Goal: Information Seeking & Learning: Learn about a topic

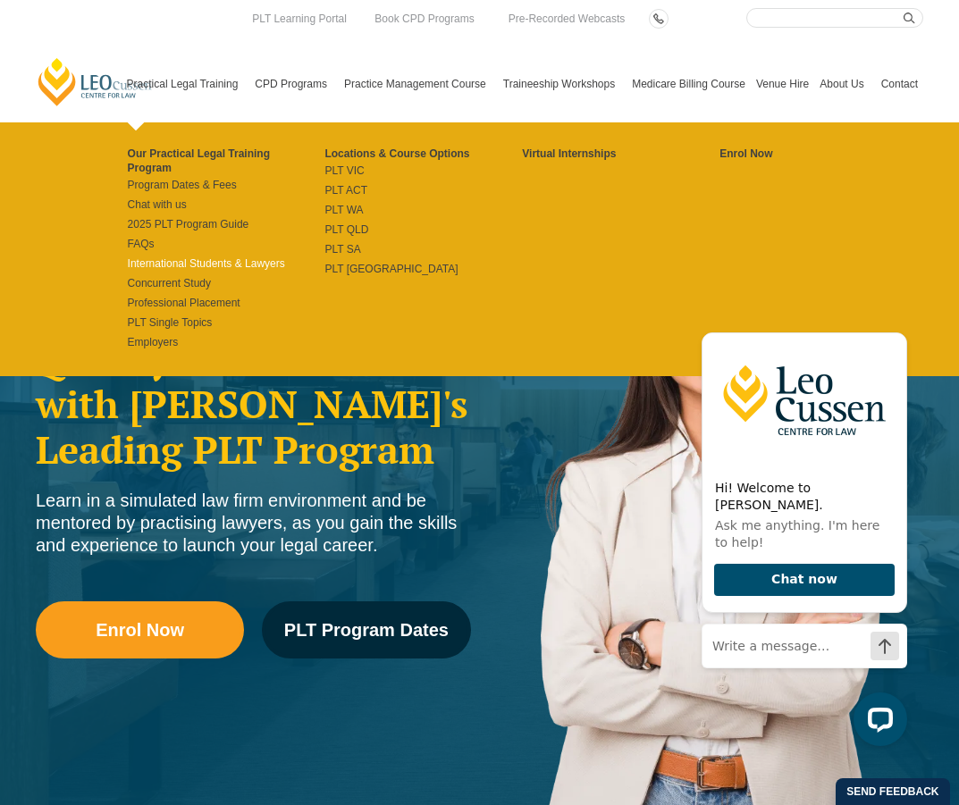
click at [212, 256] on link "International Students & Lawyers" at bounding box center [227, 263] width 198 height 14
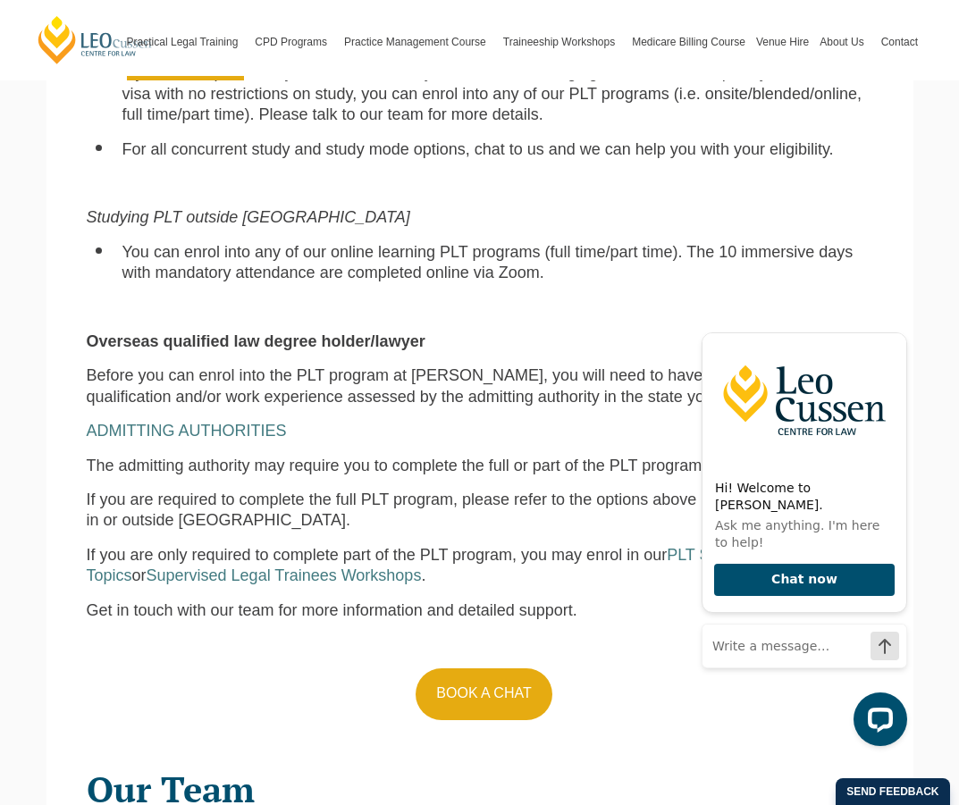
scroll to position [1420, 0]
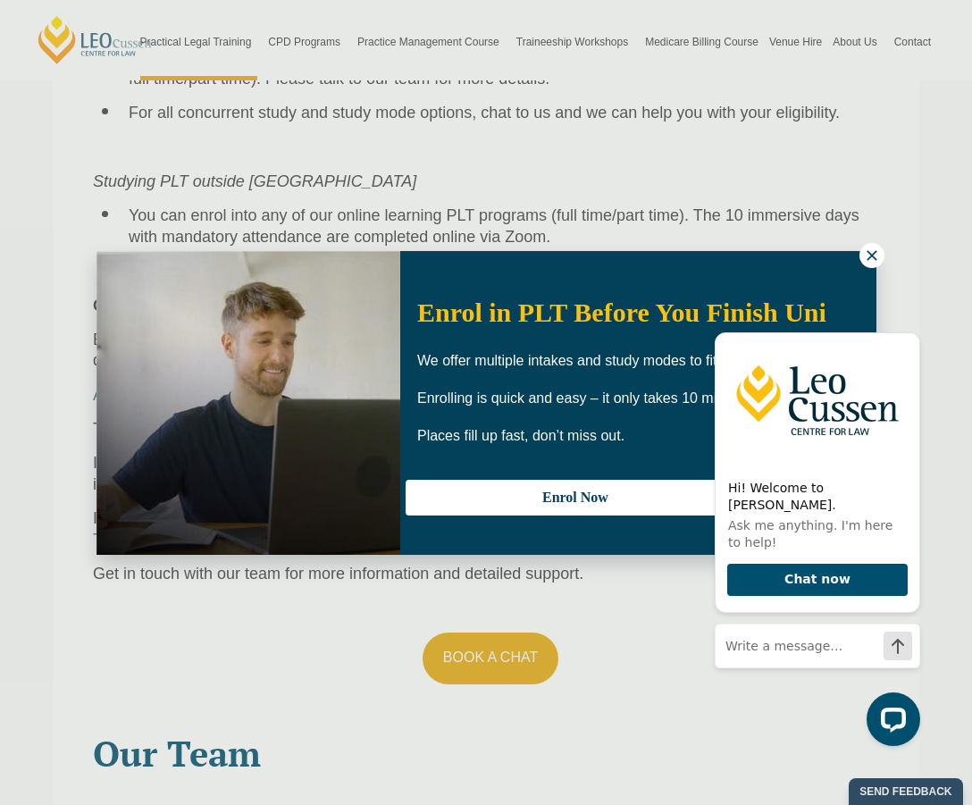
click at [881, 257] on button at bounding box center [872, 255] width 25 height 25
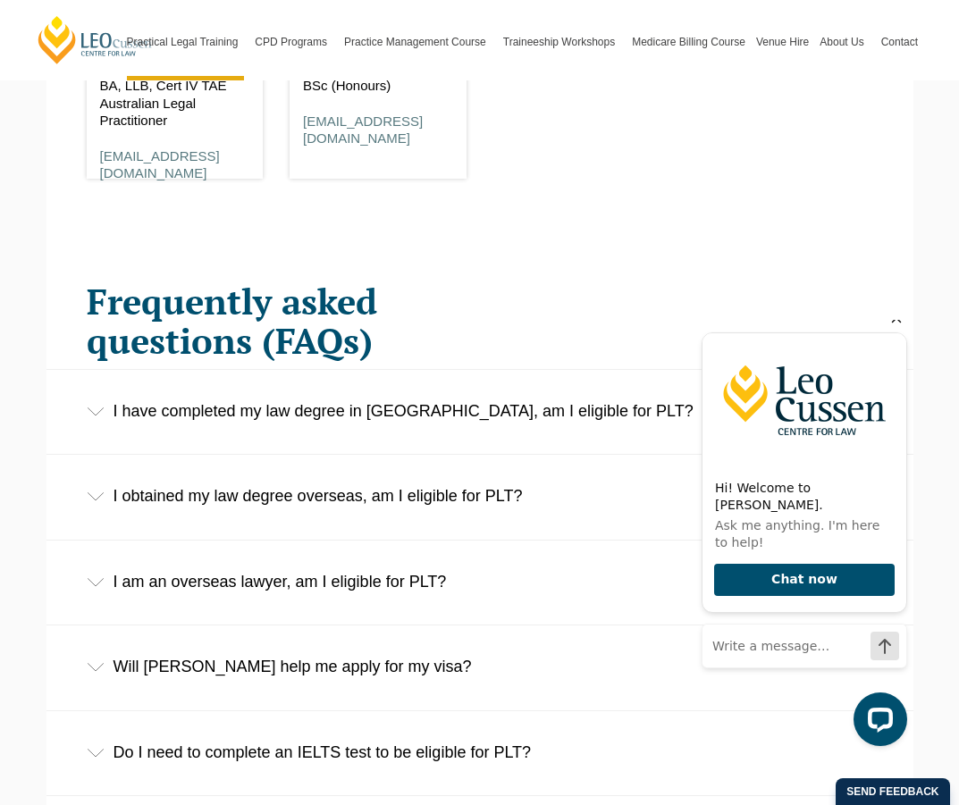
scroll to position [2566, 0]
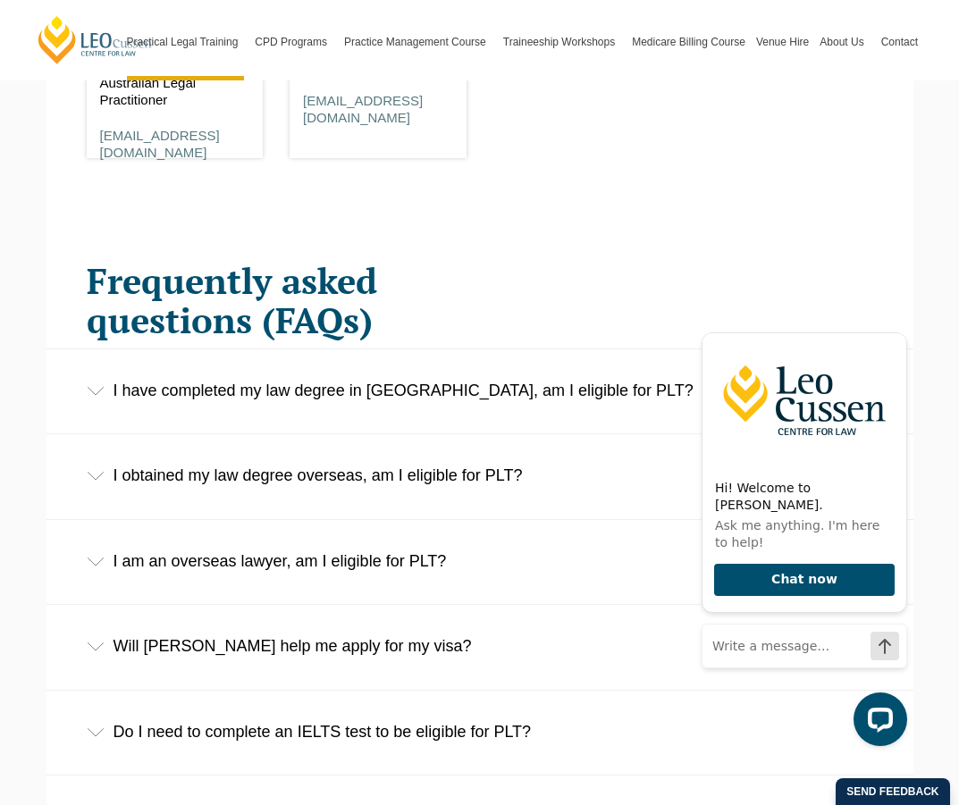
click at [88, 387] on icon at bounding box center [96, 391] width 18 height 9
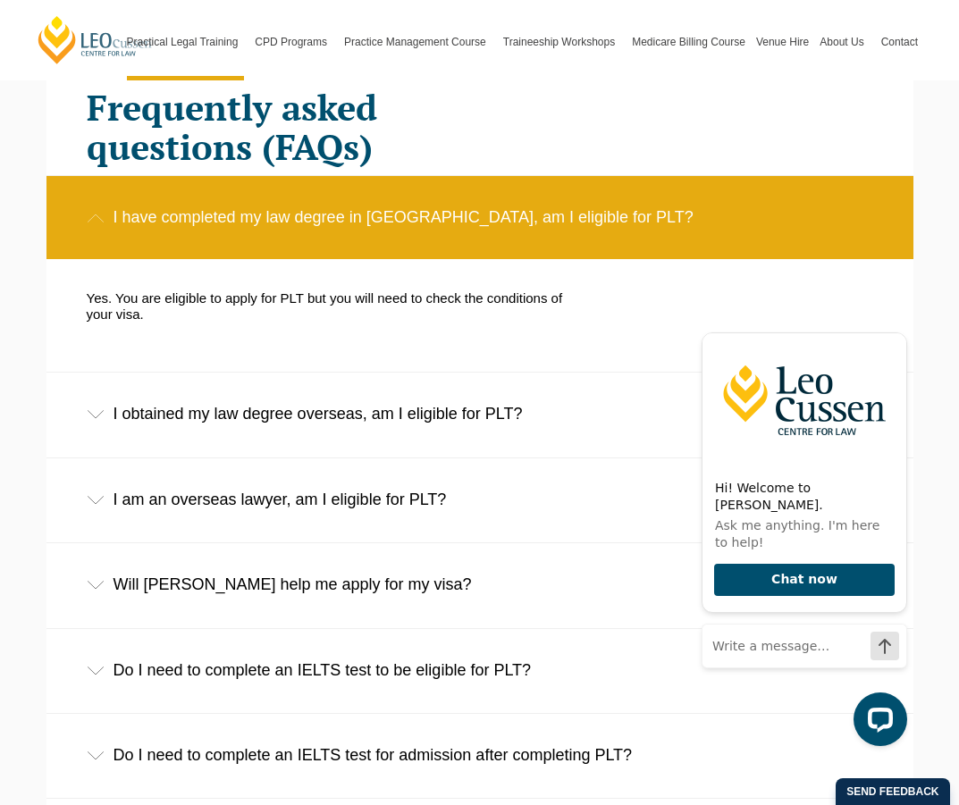
scroll to position [2834, 0]
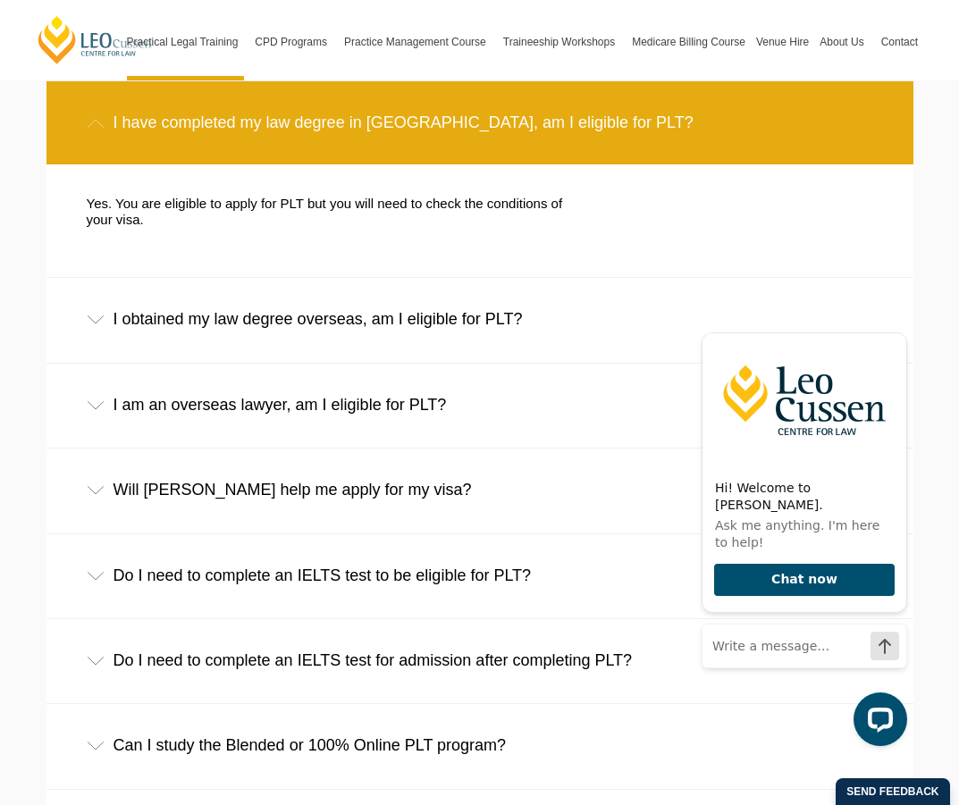
click at [96, 475] on div "Will [PERSON_NAME] help me apply for my visa?" at bounding box center [479, 490] width 867 height 83
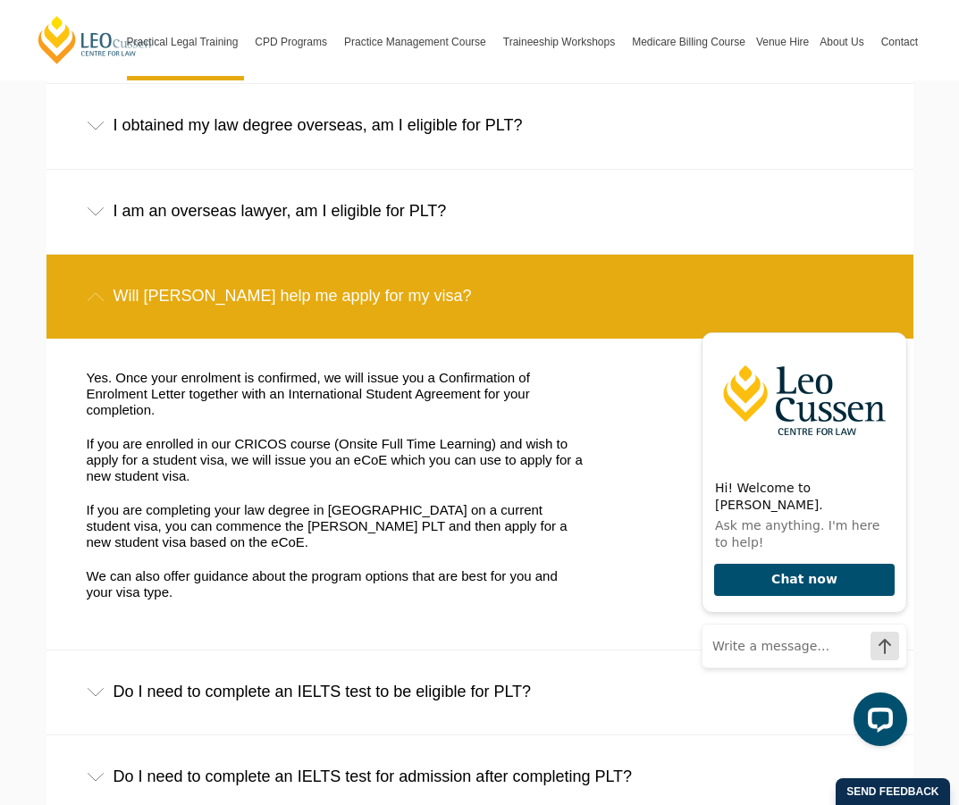
scroll to position [3151, 0]
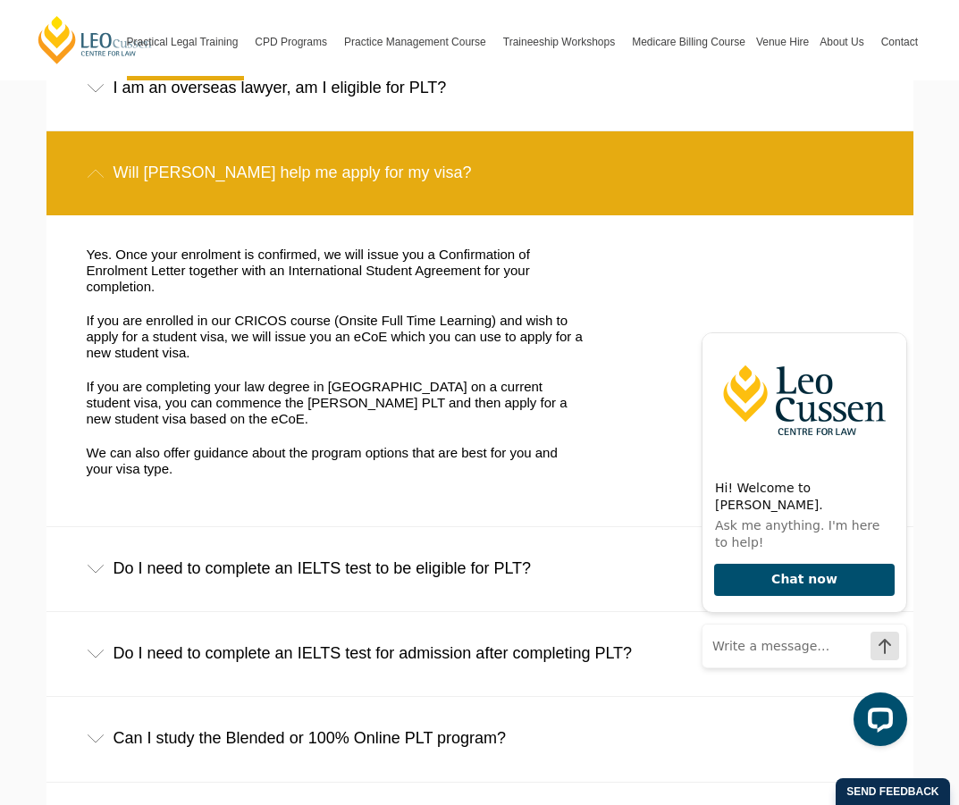
click at [193, 527] on div "Do I need to complete an IELTS test to be eligible for PLT?" at bounding box center [479, 568] width 867 height 83
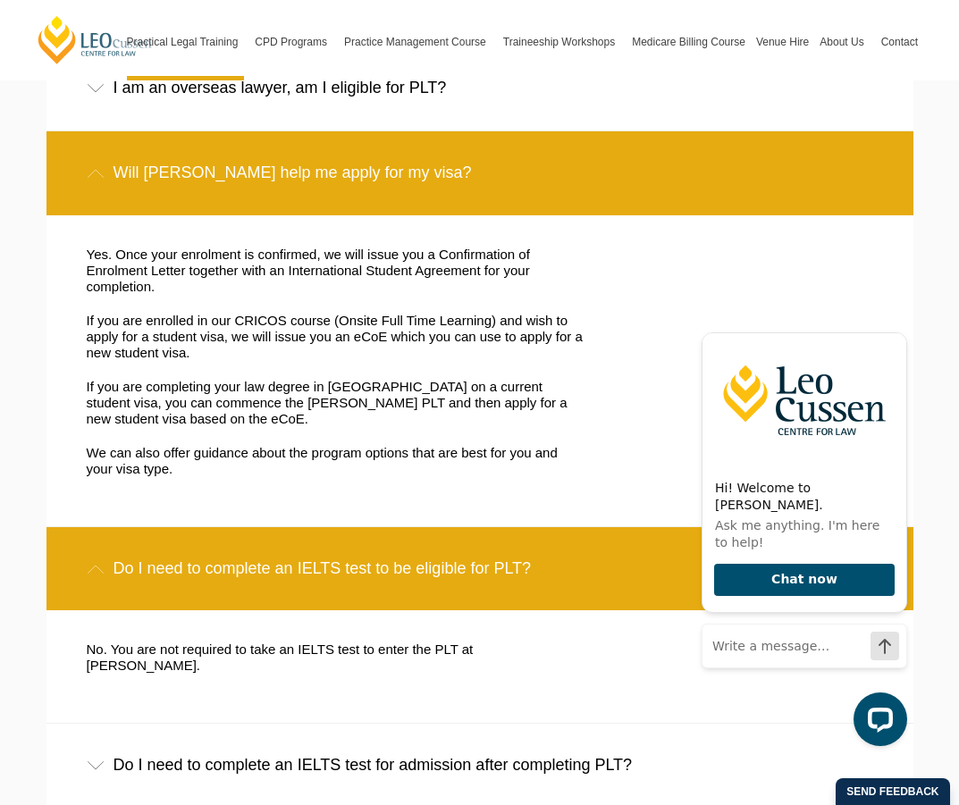
click at [193, 527] on div "Do I need to complete an IELTS test to be eligible for PLT?" at bounding box center [479, 568] width 867 height 83
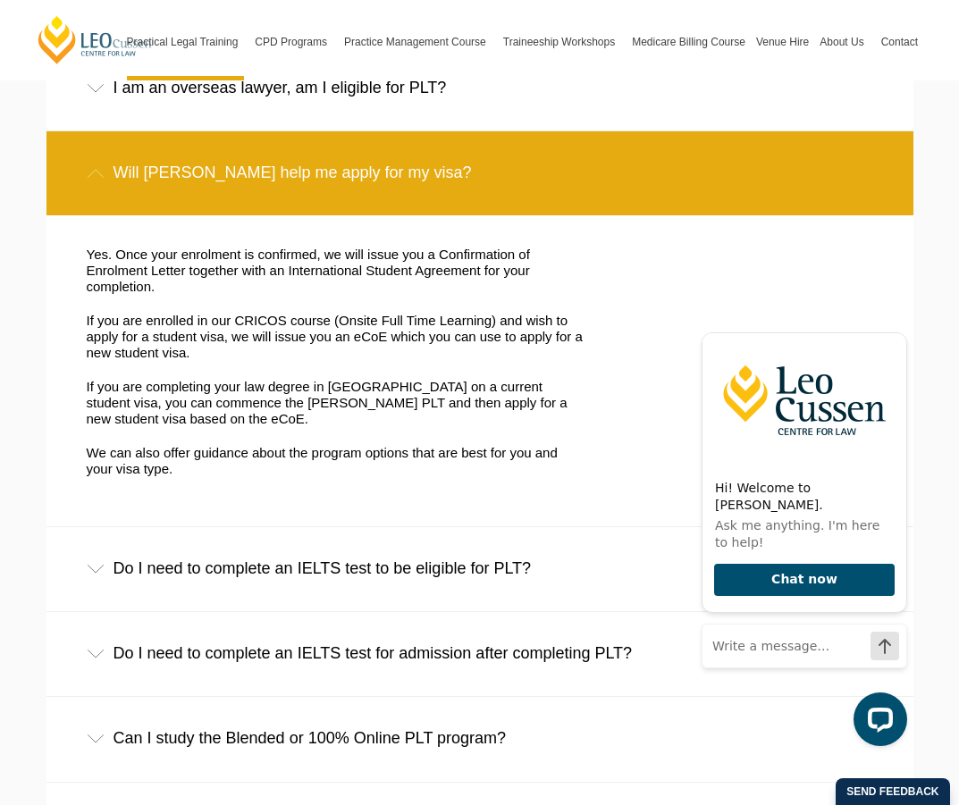
scroll to position [3183, 0]
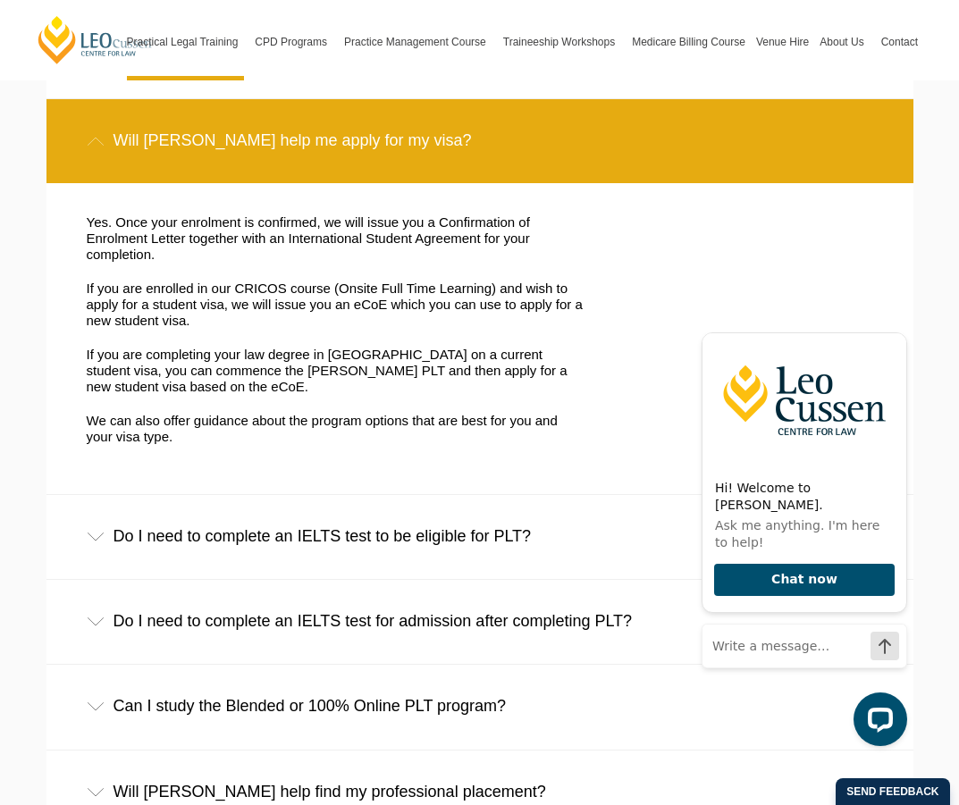
click at [194, 582] on div "Do I need to complete an IELTS test for admission after completing PLT?" at bounding box center [479, 621] width 867 height 83
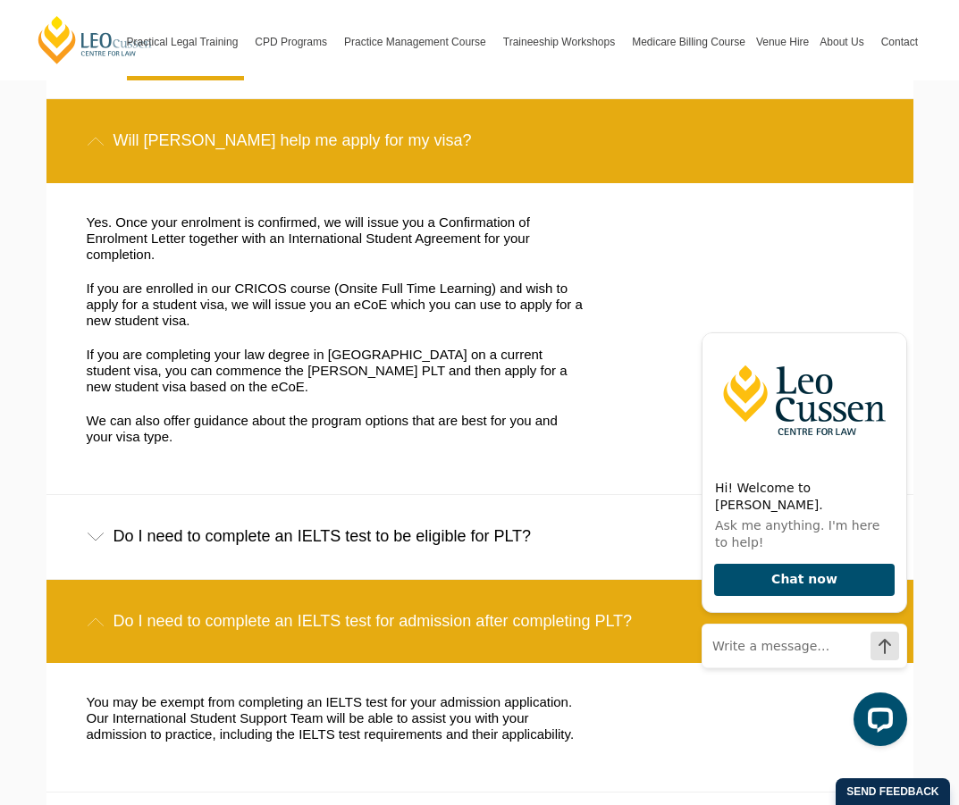
click at [194, 582] on div "Do I need to complete an IELTS test for admission after completing PLT?" at bounding box center [479, 621] width 867 height 83
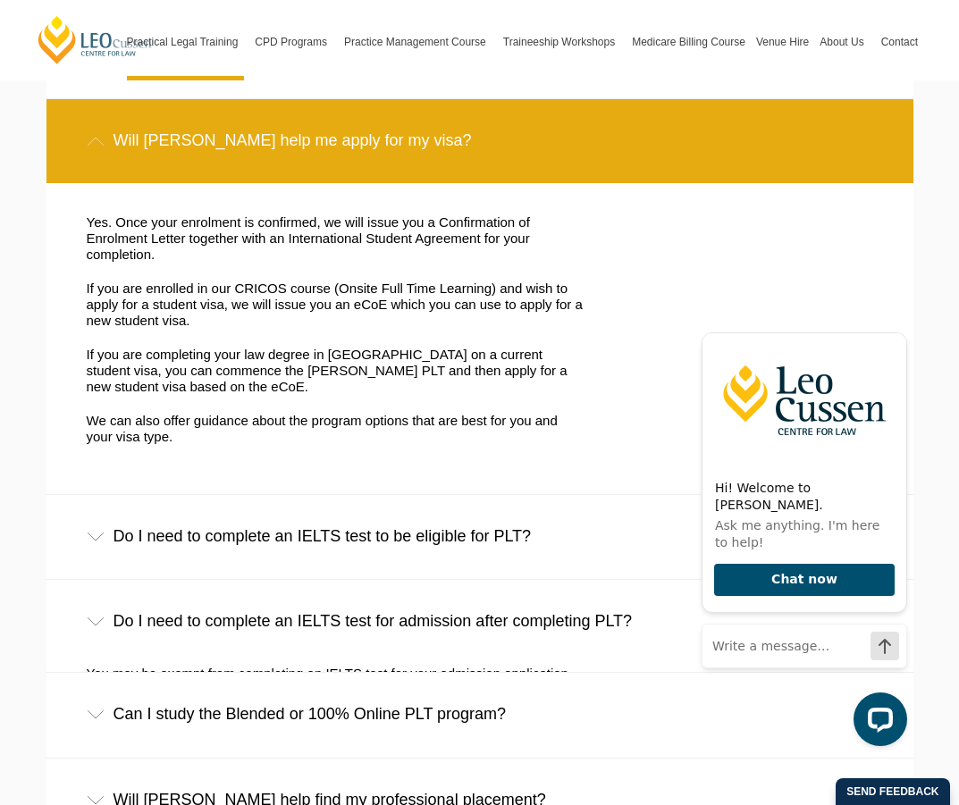
click at [194, 582] on div "Do I need to complete an IELTS test for admission after completing PLT?" at bounding box center [479, 621] width 867 height 83
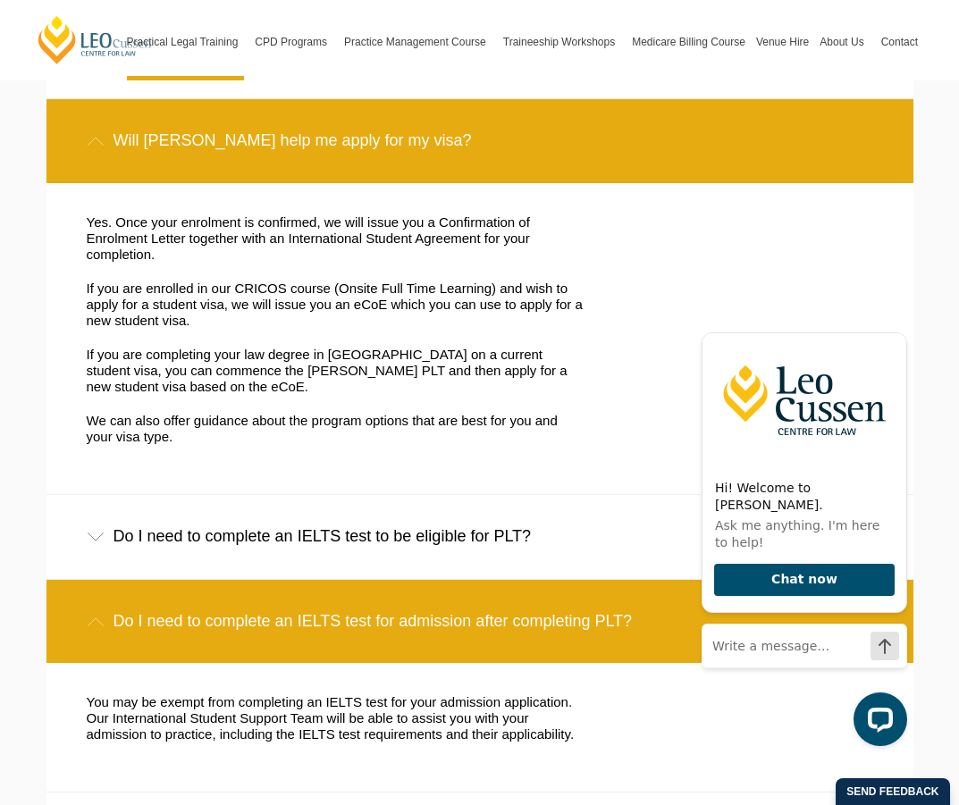
click at [194, 582] on div "Do I need to complete an IELTS test for admission after completing PLT?" at bounding box center [479, 621] width 867 height 83
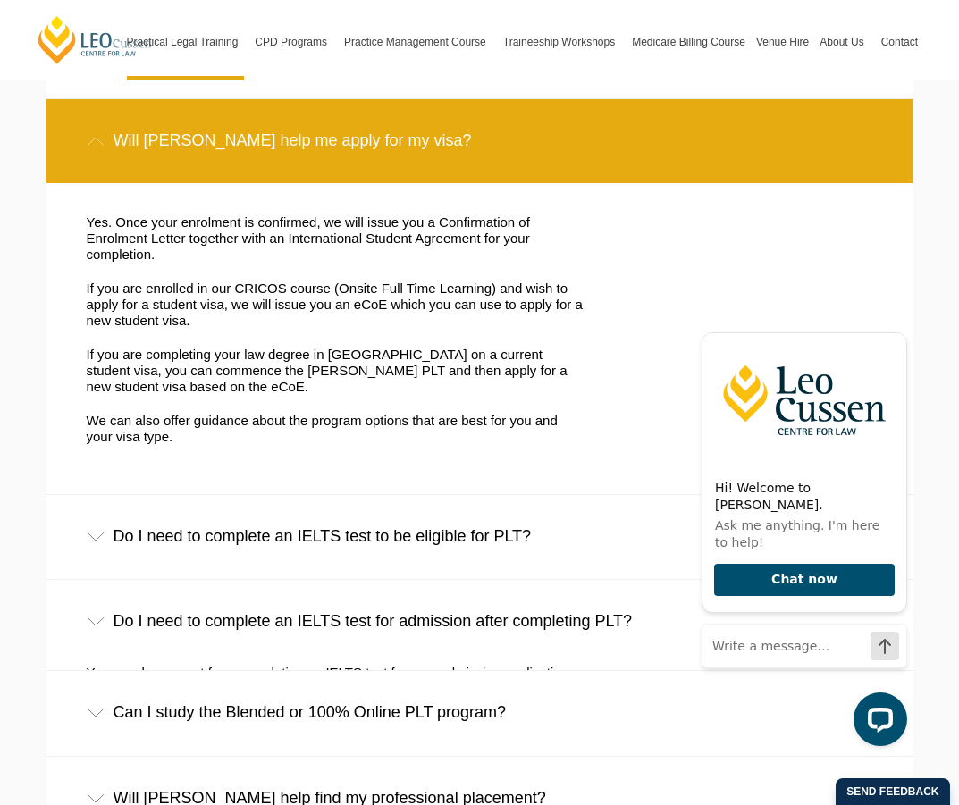
click at [206, 510] on div "Do I need to complete an IELTS test to be eligible for PLT?" at bounding box center [479, 536] width 867 height 83
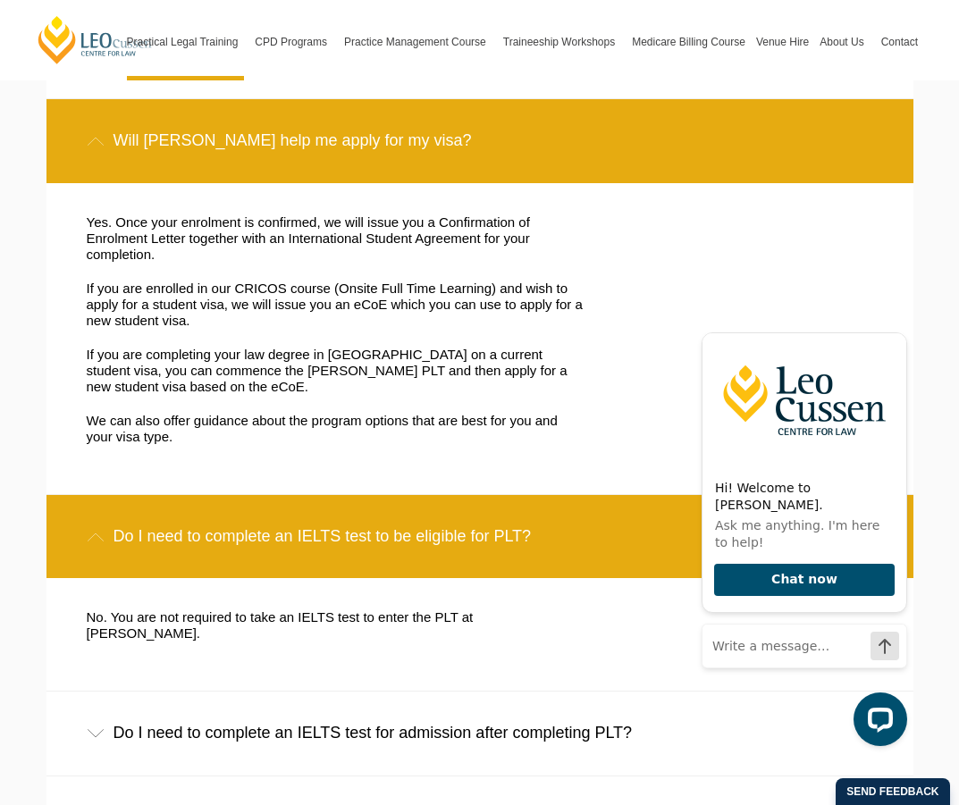
click at [206, 510] on div "Do I need to complete an IELTS test to be eligible for PLT?" at bounding box center [479, 536] width 867 height 83
